Goal: Information Seeking & Learning: Learn about a topic

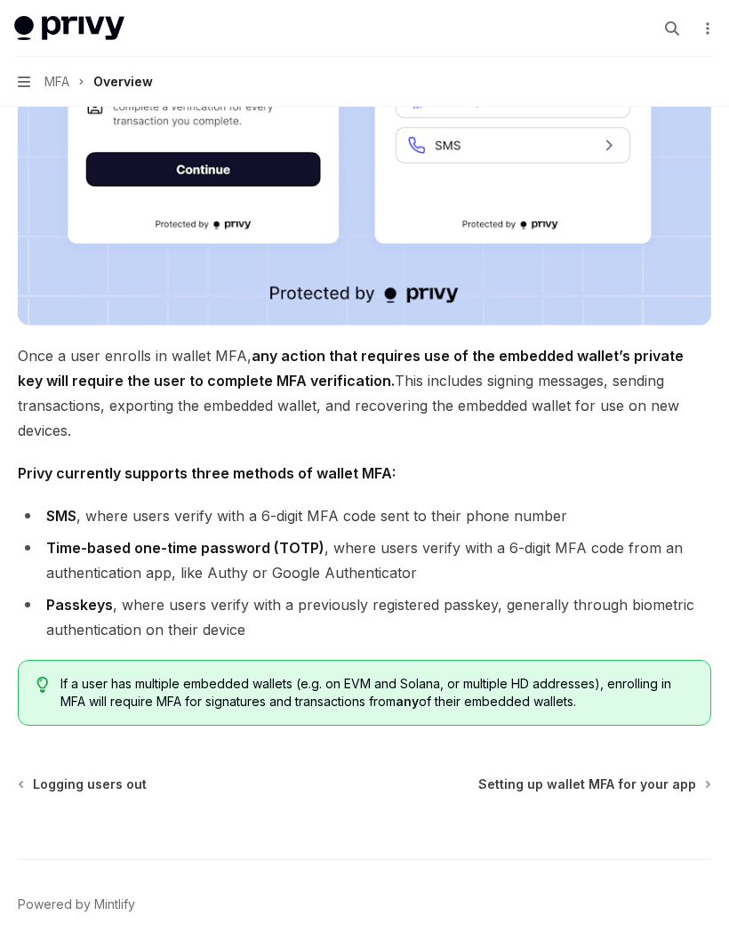
scroll to position [578, 0]
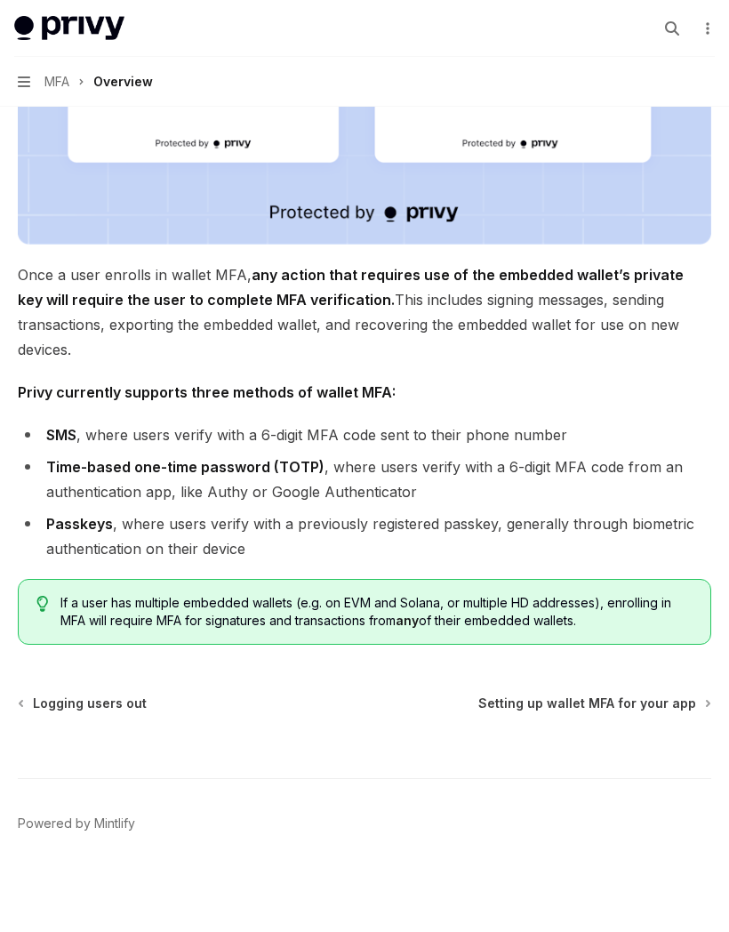
click at [604, 695] on span "Setting up wallet MFA for your app" at bounding box center [588, 704] width 218 height 18
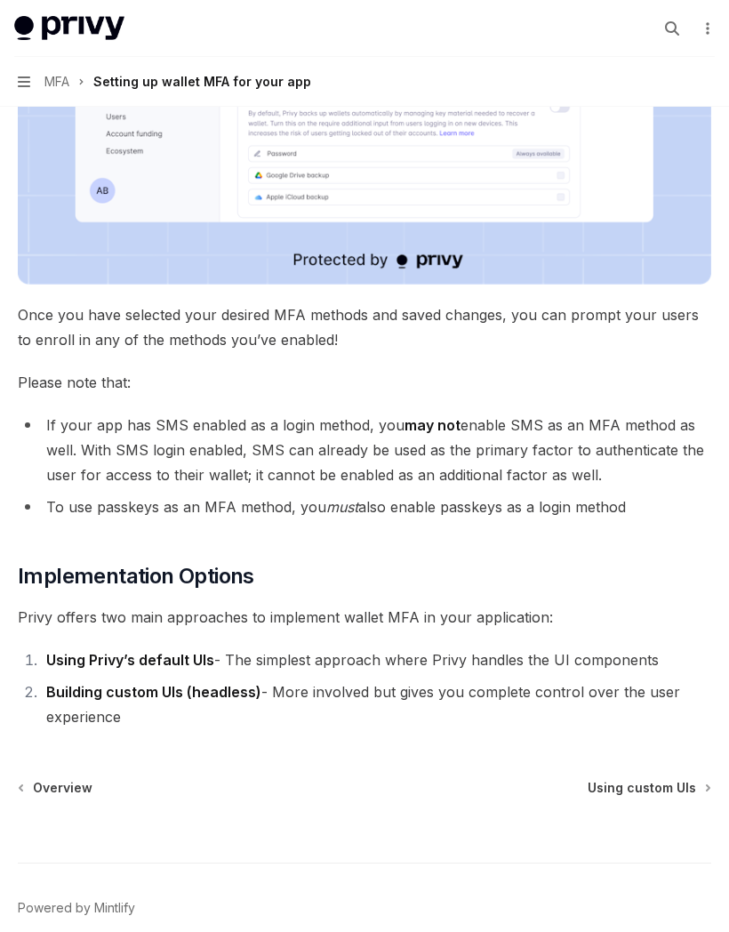
scroll to position [665, 0]
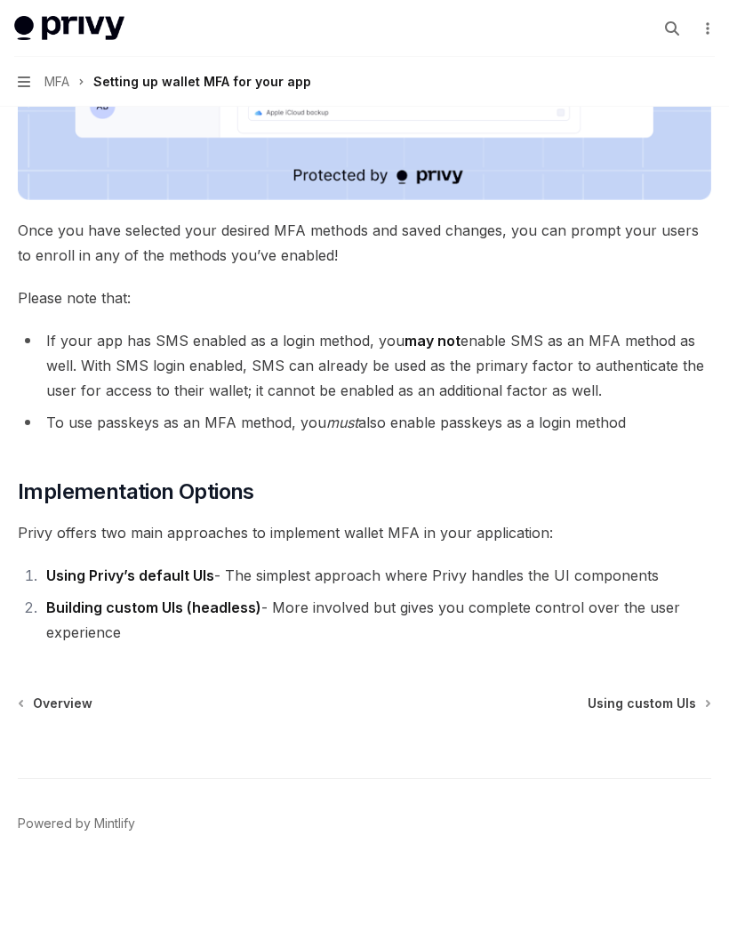
click at [669, 695] on span "Using custom UIs" at bounding box center [642, 704] width 109 height 18
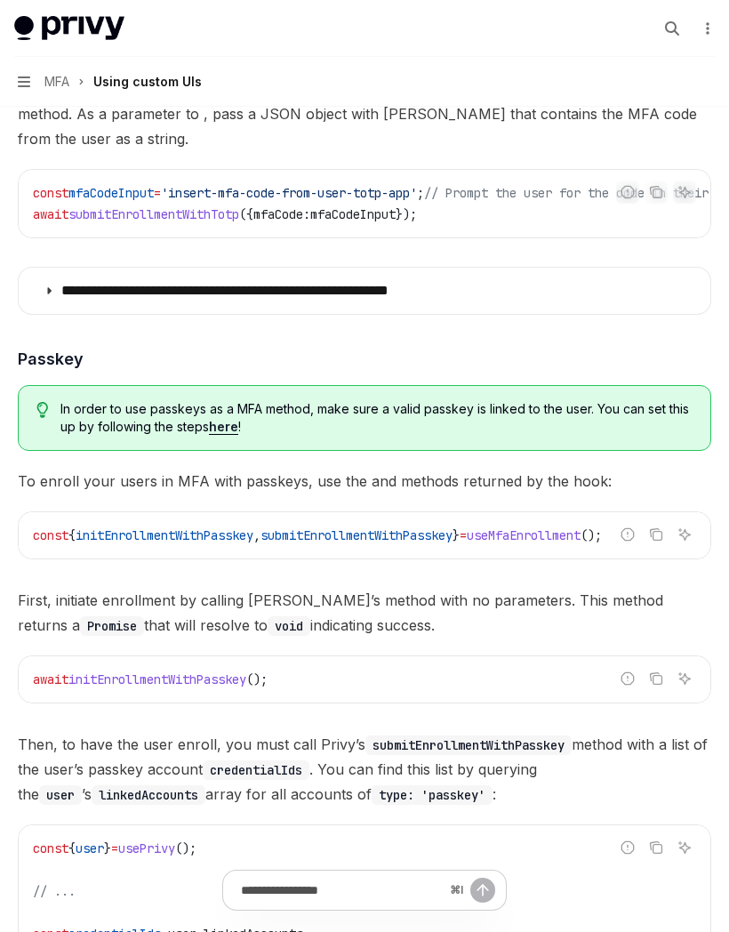
scroll to position [2862, 0]
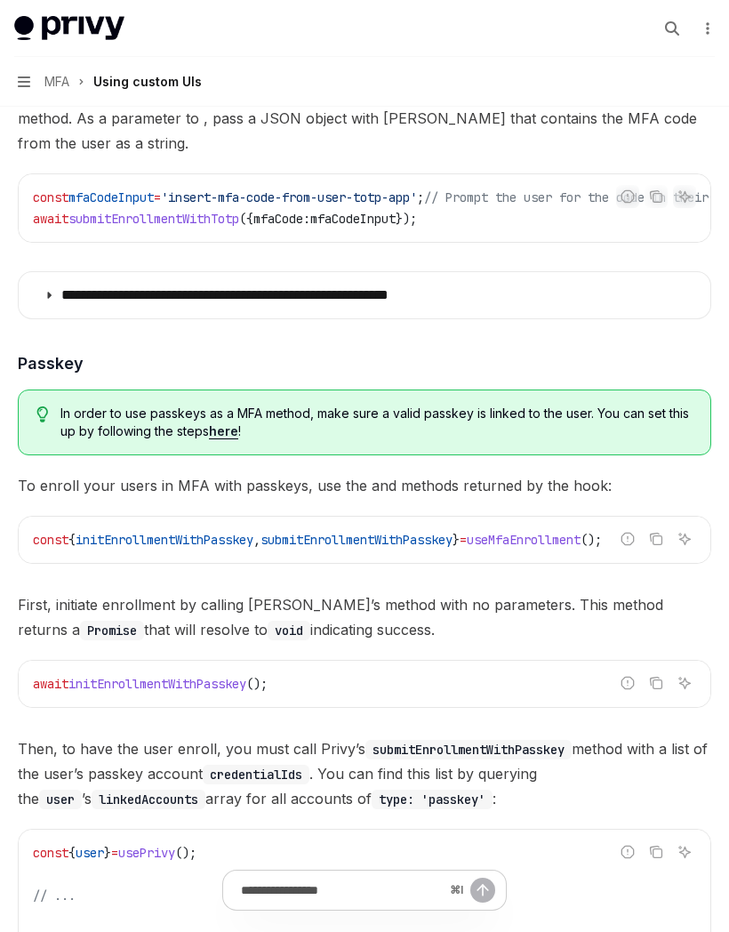
click at [22, 76] on icon "button" at bounding box center [24, 81] width 12 height 11
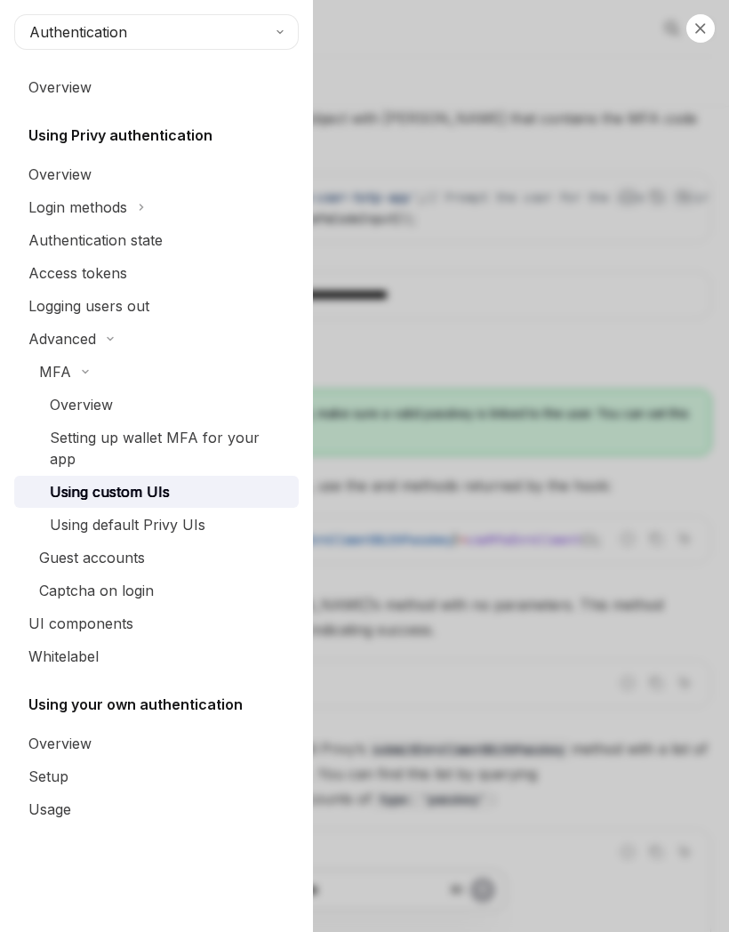
click at [68, 382] on button "MFA" at bounding box center [156, 372] width 285 height 32
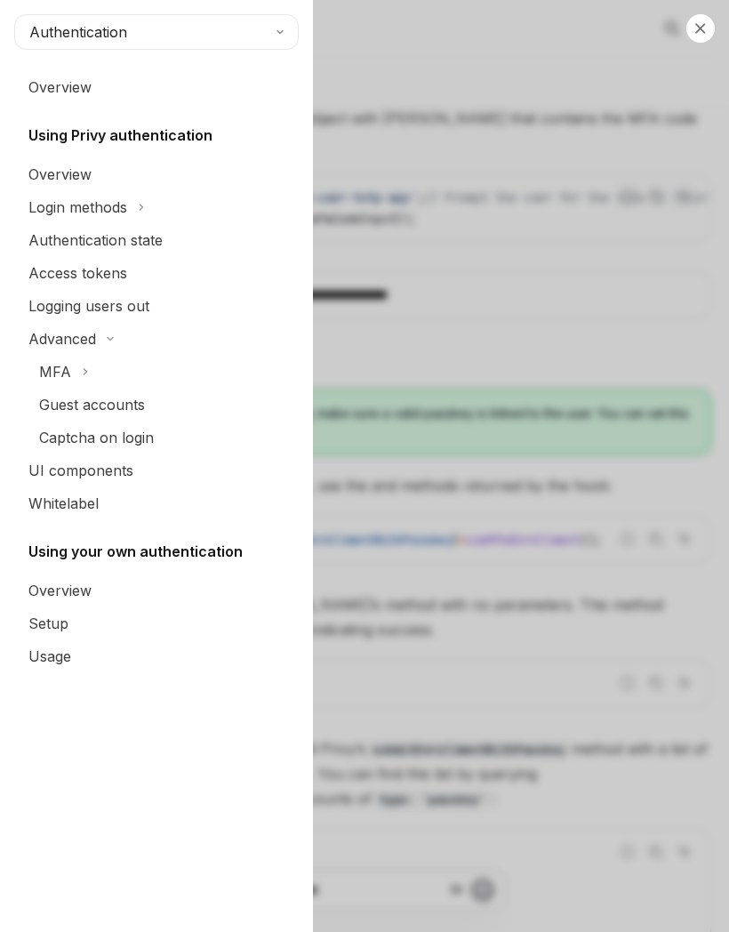
click at [73, 400] on div "Guest accounts" at bounding box center [92, 404] width 106 height 21
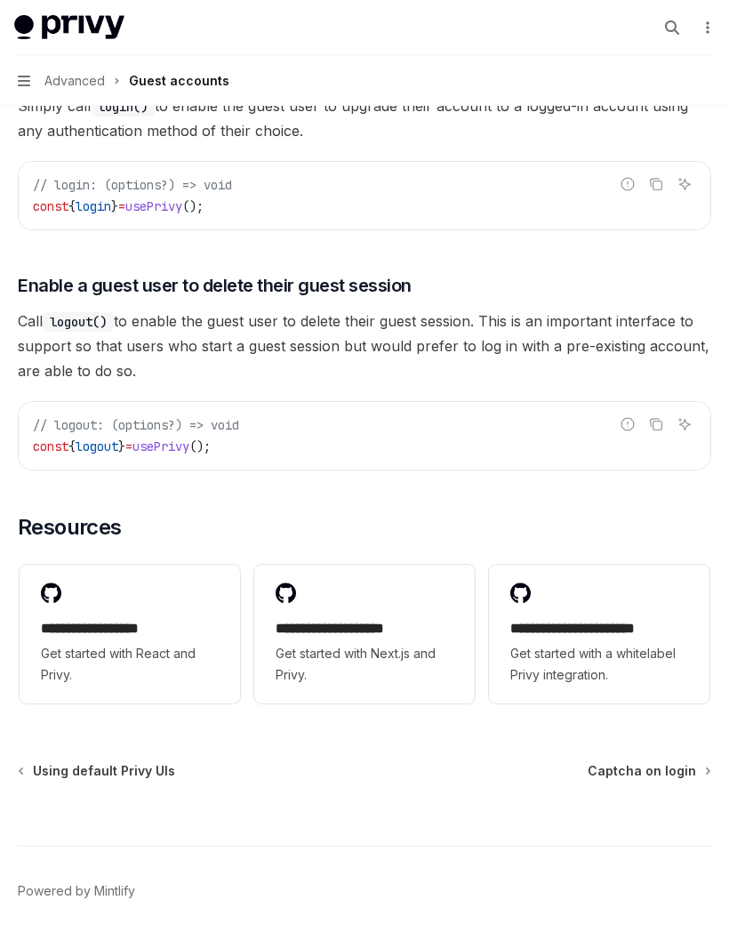
scroll to position [2828, 0]
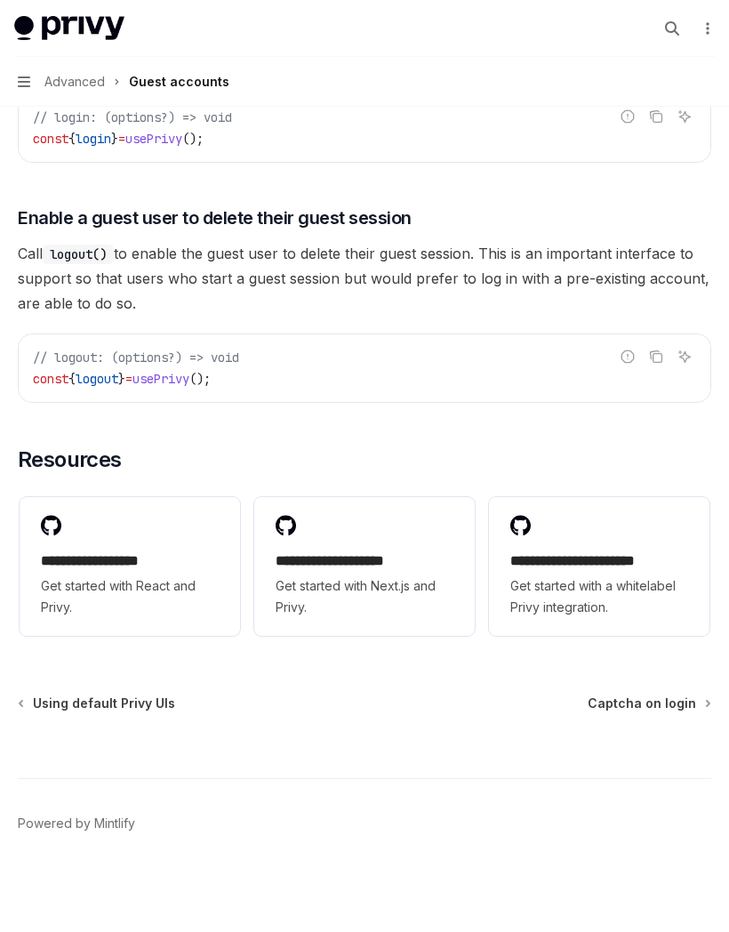
click at [664, 697] on span "Captcha on login" at bounding box center [642, 704] width 109 height 18
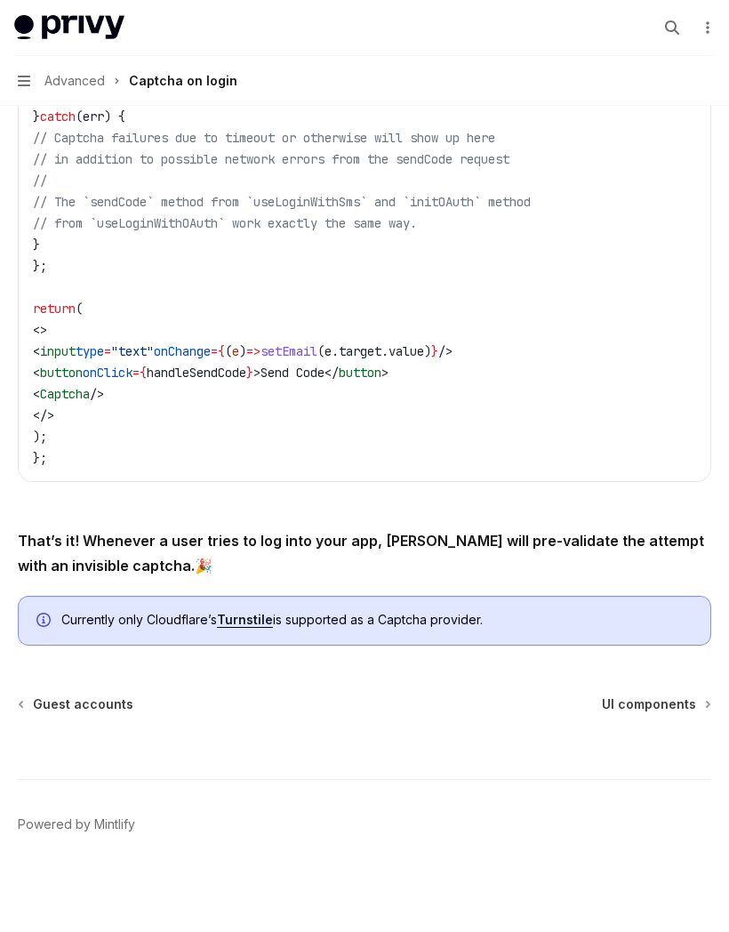
scroll to position [593, 0]
click at [645, 676] on div "Advanced Captcha on login OpenAI Open in ChatGPT OpenAI Open in ChatGPT Privy s…" at bounding box center [364, 243] width 701 height 1380
click at [652, 696] on span "UI components" at bounding box center [649, 704] width 94 height 18
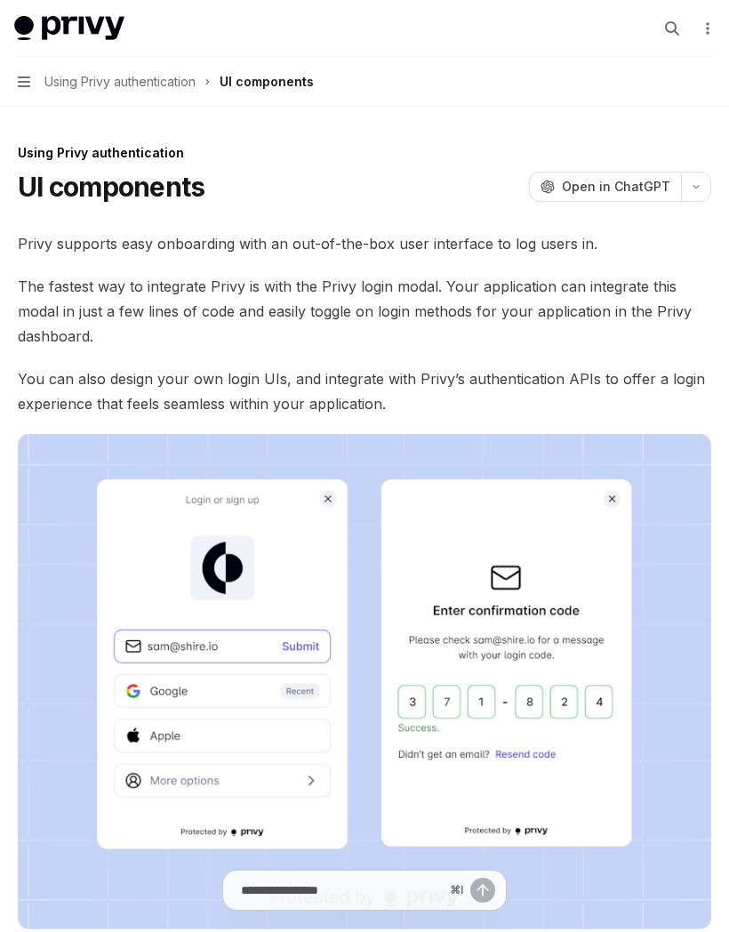
type textarea "*"
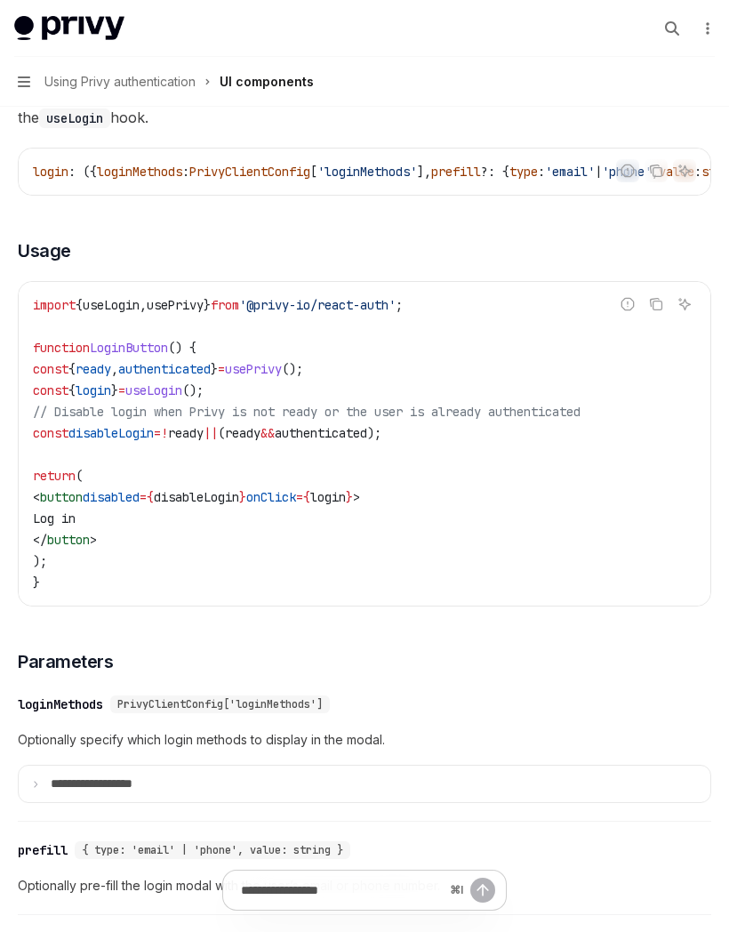
scroll to position [1090, 0]
